Goal: Information Seeking & Learning: Learn about a topic

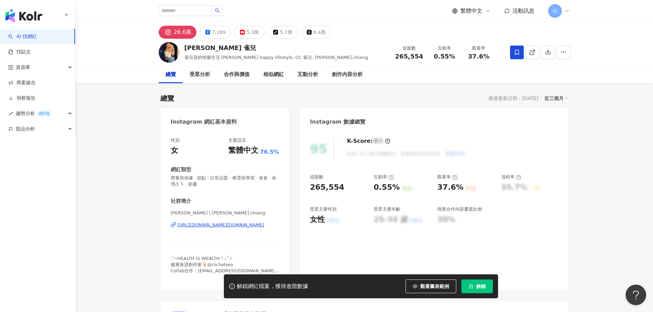
click at [226, 225] on div "[URL][DOMAIN_NAME][DOMAIN_NAME]" at bounding box center [221, 225] width 87 height 6
click at [209, 36] on button "7,289" at bounding box center [215, 32] width 31 height 13
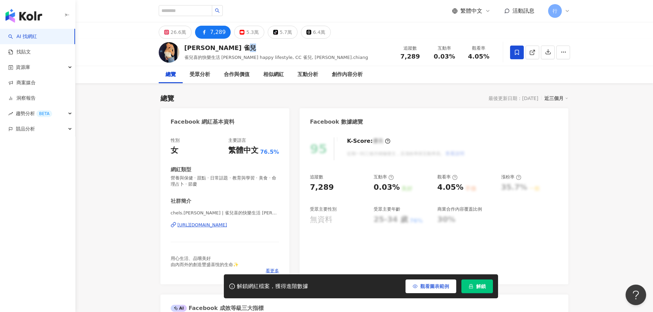
drag, startPoint x: 239, startPoint y: 48, endPoint x: 454, endPoint y: 291, distance: 324.2
click at [250, 47] on div "[PERSON_NAME] 雀兒" at bounding box center [277, 48] width 184 height 9
copy div "雀"
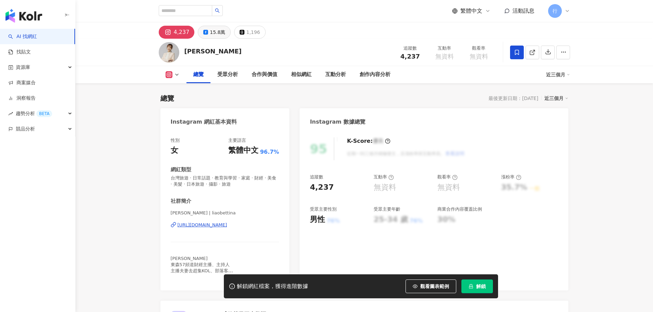
click at [210, 35] on div "15.8萬" at bounding box center [217, 32] width 15 height 10
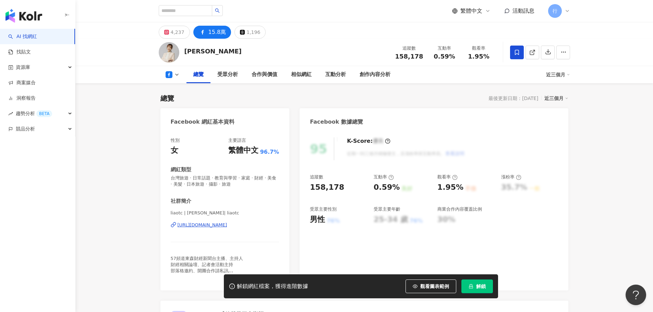
click at [227, 226] on div "https://www.facebook.com/121077504583917" at bounding box center [203, 225] width 50 height 6
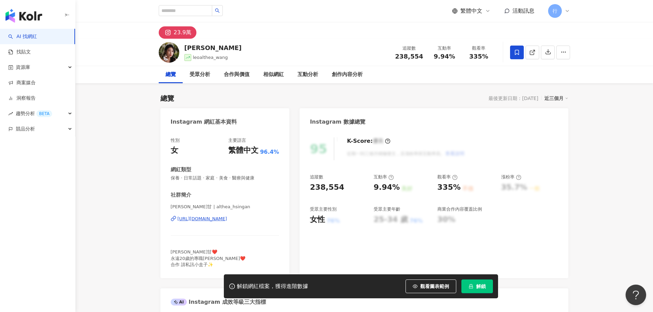
click at [191, 219] on div "https://www.instagram.com/althea_hsingan/" at bounding box center [203, 219] width 50 height 6
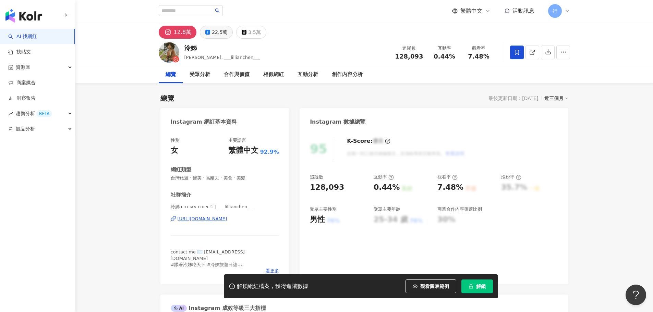
click at [217, 34] on div "22.5萬" at bounding box center [219, 32] width 15 height 10
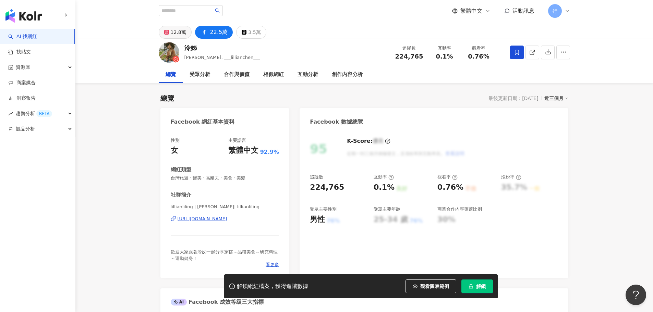
click at [173, 34] on div "12.8萬" at bounding box center [178, 32] width 15 height 10
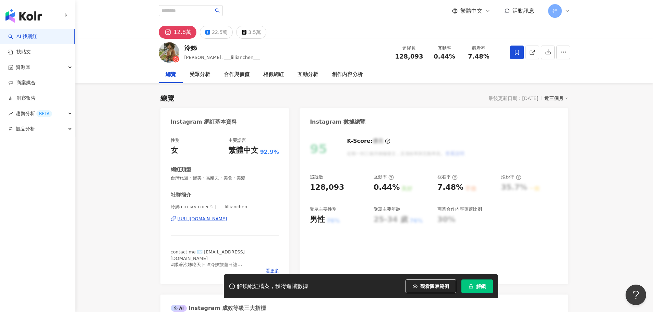
click at [217, 220] on div "https://www.instagram.com/___lillianchen___/" at bounding box center [203, 219] width 50 height 6
